Goal: Check status: Check status

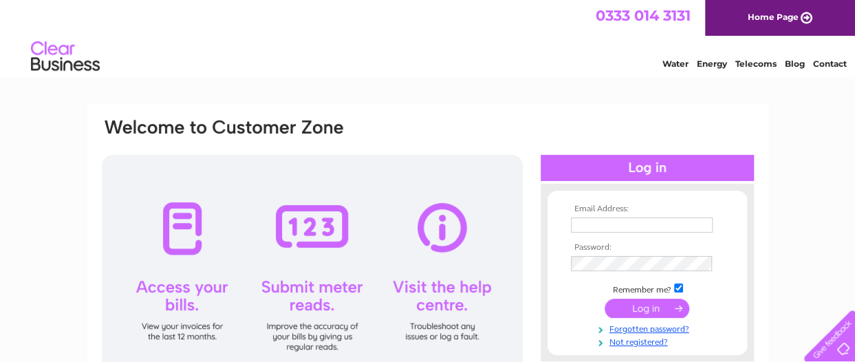
type input "shirley@thecotswoldgroomingco.com"
click at [657, 303] on input "submit" at bounding box center [646, 307] width 85 height 19
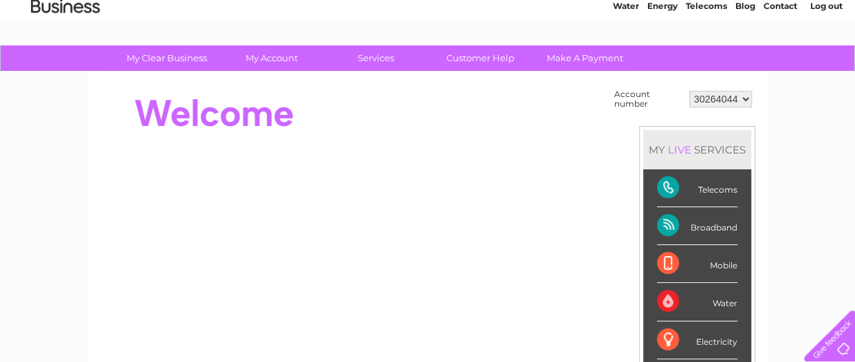
scroll to position [32, 0]
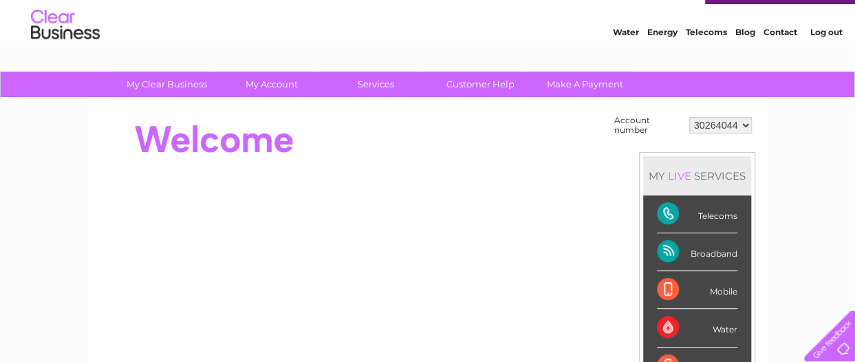
click at [734, 123] on select "30264044" at bounding box center [720, 125] width 63 height 17
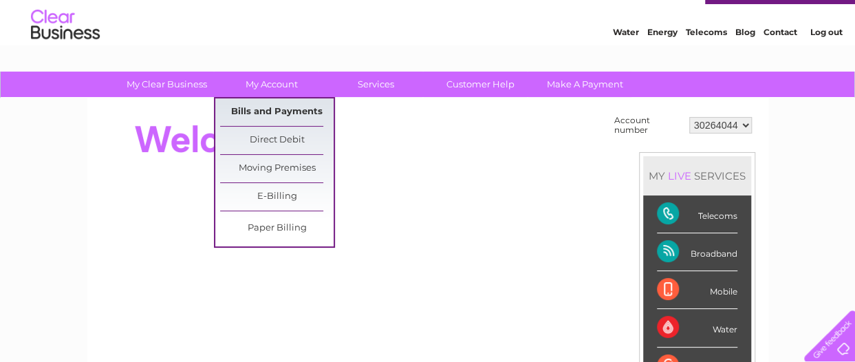
click at [261, 106] on link "Bills and Payments" at bounding box center [276, 112] width 113 height 28
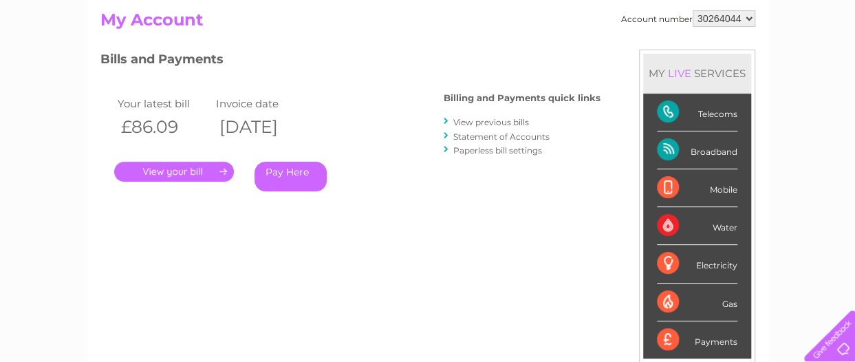
scroll to position [153, 0]
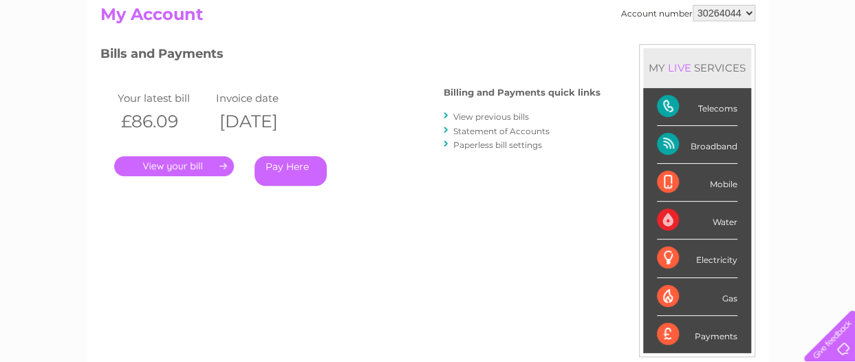
click at [199, 166] on link "." at bounding box center [174, 166] width 120 height 20
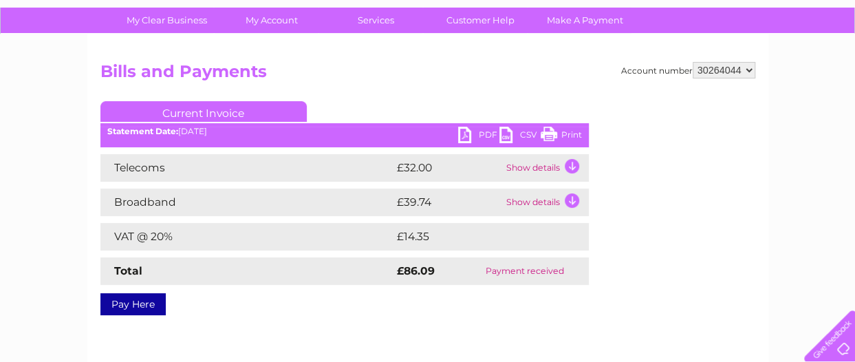
scroll to position [96, 0]
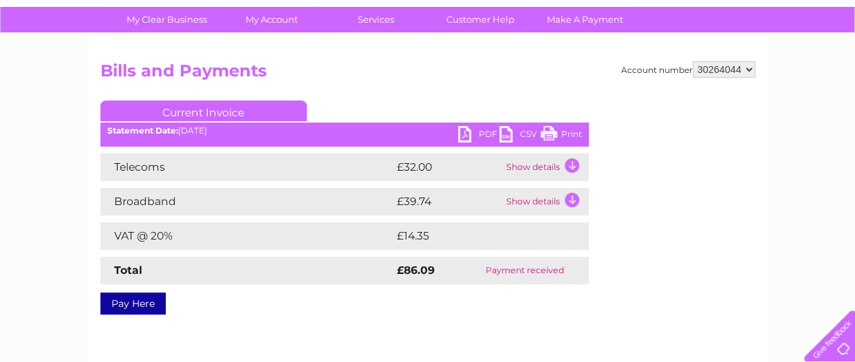
click at [571, 166] on td "Show details" at bounding box center [546, 167] width 86 height 28
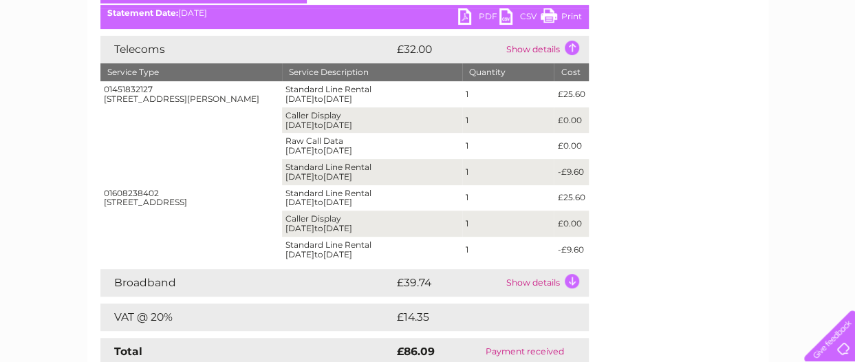
scroll to position [215, 0]
click at [571, 282] on td "Show details" at bounding box center [546, 282] width 86 height 28
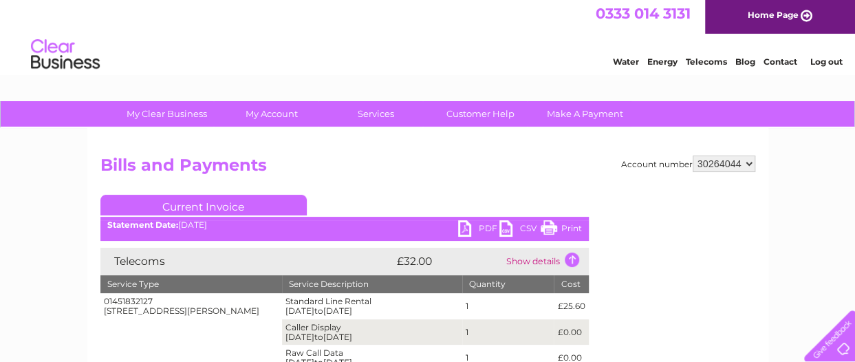
scroll to position [0, 0]
